Goal: Task Accomplishment & Management: Manage account settings

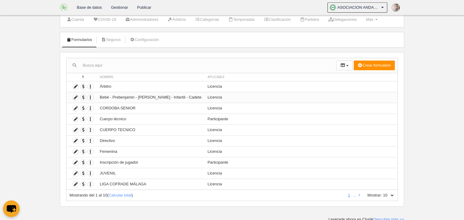
scroll to position [19, 0]
click at [77, 95] on icon at bounding box center [76, 97] width 6 height 6
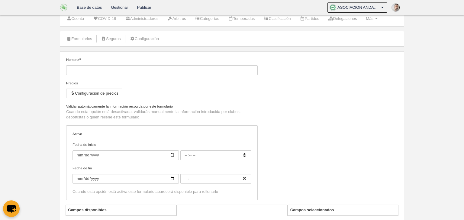
type input "Bebé - Prebenjamin - [PERSON_NAME] - Infantil - Cadete"
checkbox input "true"
type input "[DATE]"
type input "00:00"
type input "[DATE]"
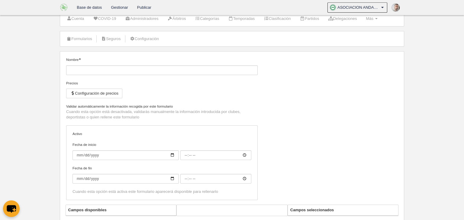
type input "00:00"
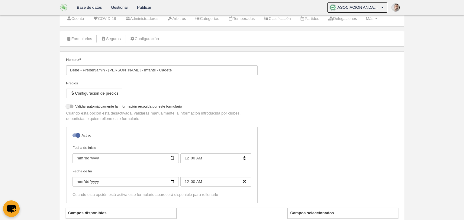
select select "selected"
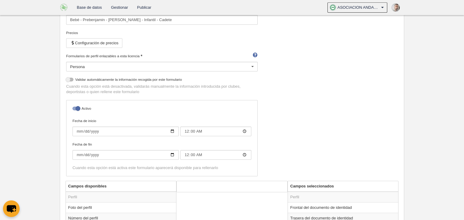
scroll to position [63, 0]
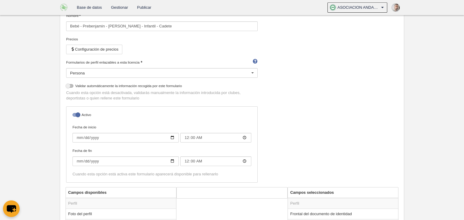
click at [149, 70] on div "Persona" at bounding box center [161, 73] width 191 height 10
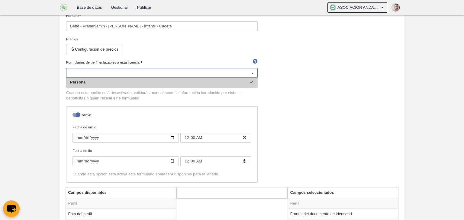
click at [149, 70] on input "Formularios de perfil enlazables a esta licencia" at bounding box center [158, 72] width 177 height 5
click at [255, 72] on div at bounding box center [252, 74] width 10 height 10
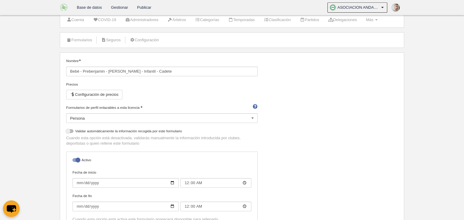
scroll to position [0, 0]
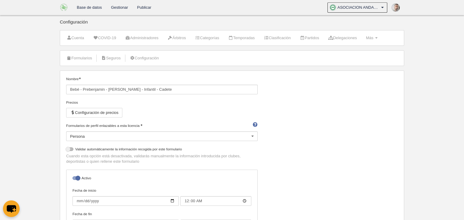
click at [116, 8] on link "Gestionar" at bounding box center [119, 7] width 26 height 15
